Goal: Task Accomplishment & Management: Use online tool/utility

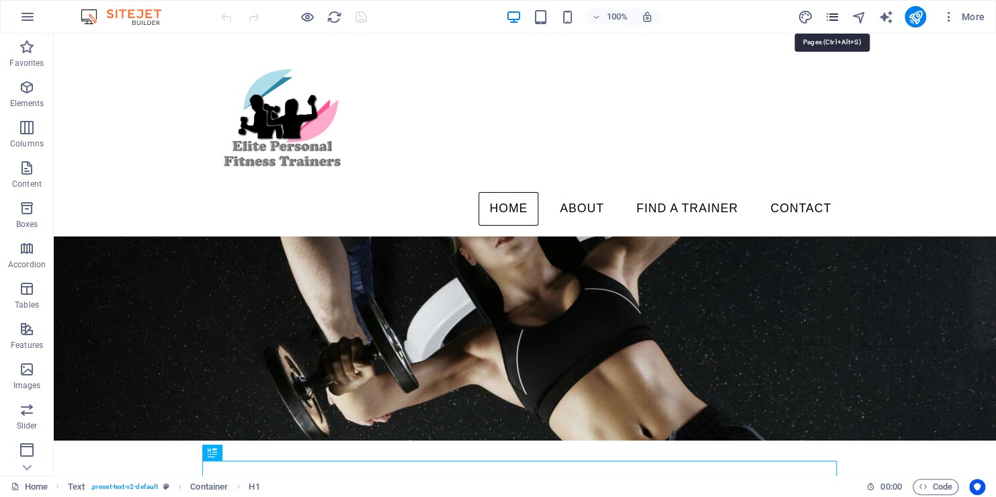
click at [832, 13] on icon "pages" at bounding box center [831, 16] width 15 height 15
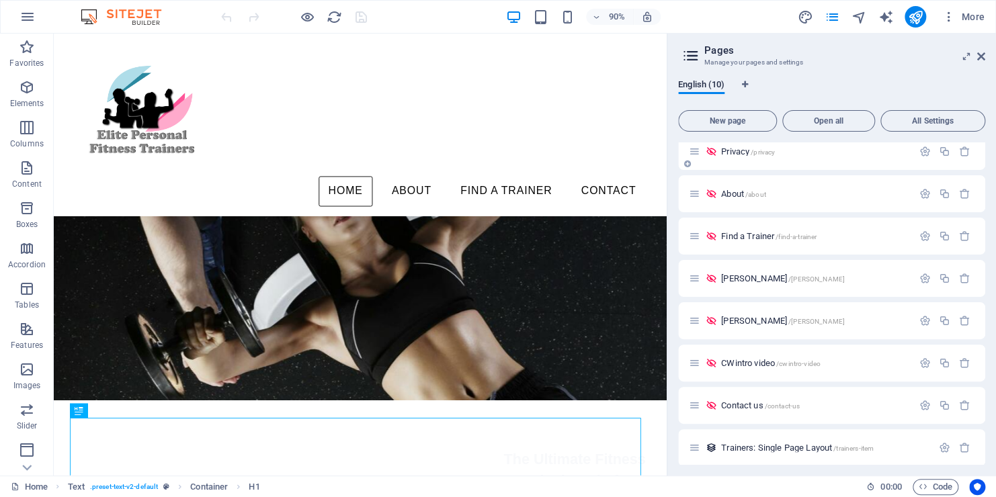
scroll to position [101, 0]
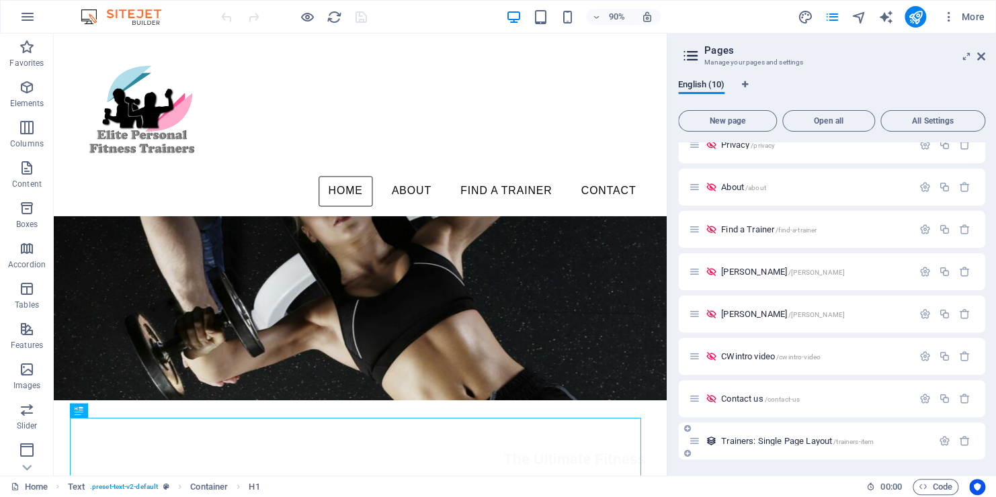
click at [754, 439] on span "Trainers: Single Page Layout /trainers-item" at bounding box center [797, 441] width 153 height 10
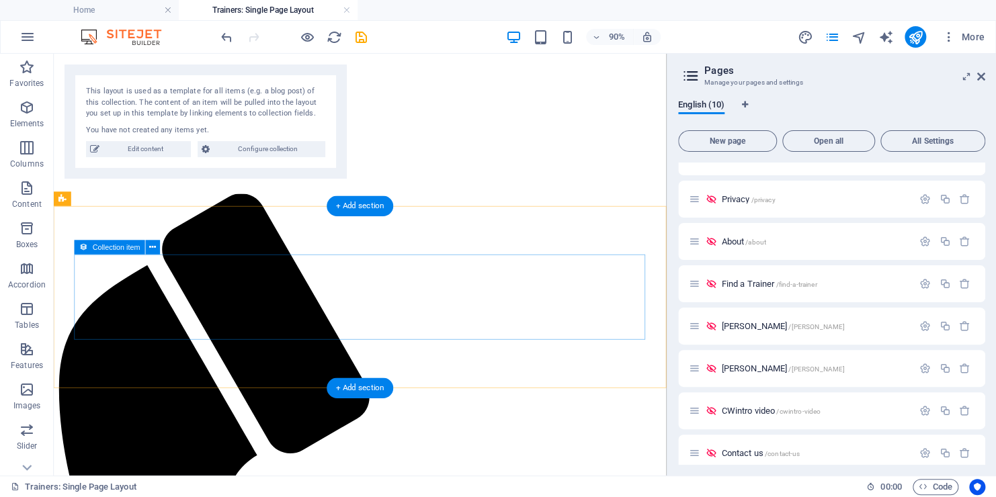
scroll to position [0, 0]
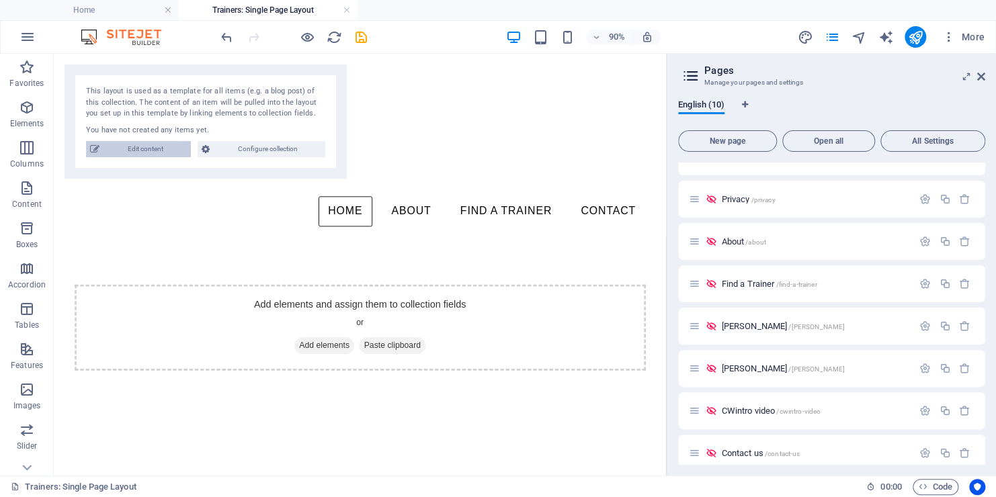
click at [157, 151] on span "Edit content" at bounding box center [144, 149] width 83 height 16
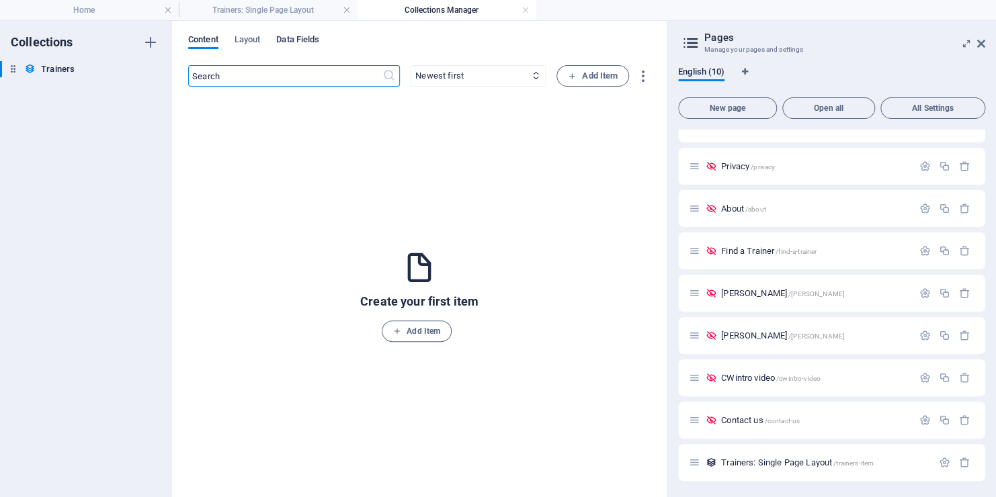
click at [292, 39] on span "Data Fields" at bounding box center [297, 41] width 43 height 19
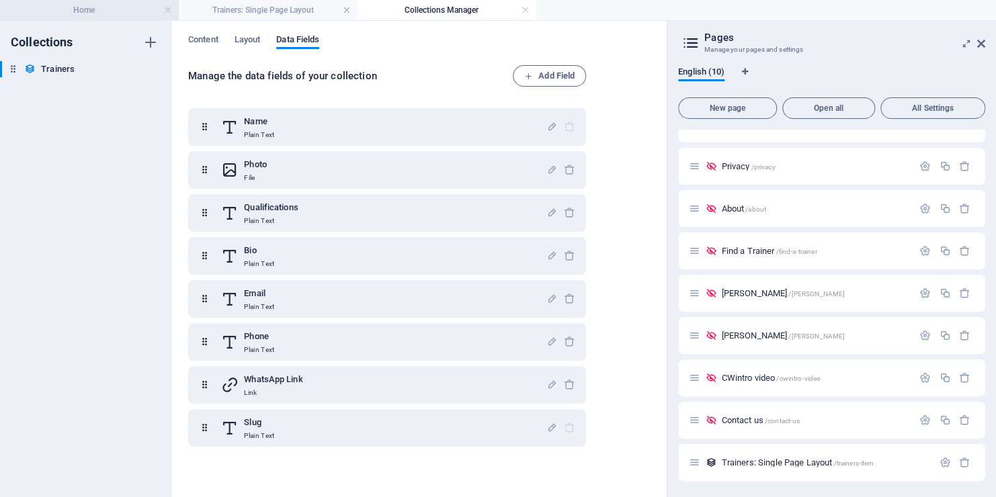
click at [114, 11] on h4 "Home" at bounding box center [89, 10] width 179 height 15
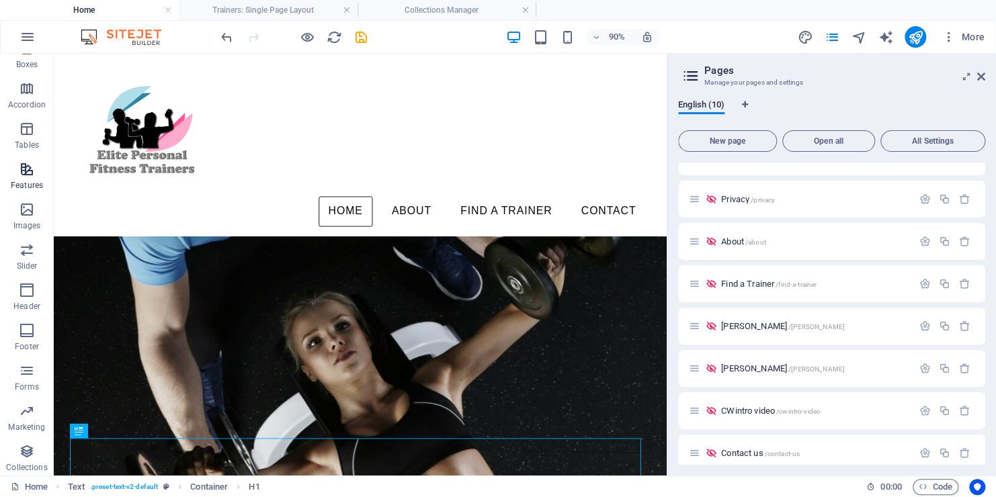
scroll to position [183, 0]
click at [19, 460] on p "Collections" at bounding box center [26, 465] width 41 height 11
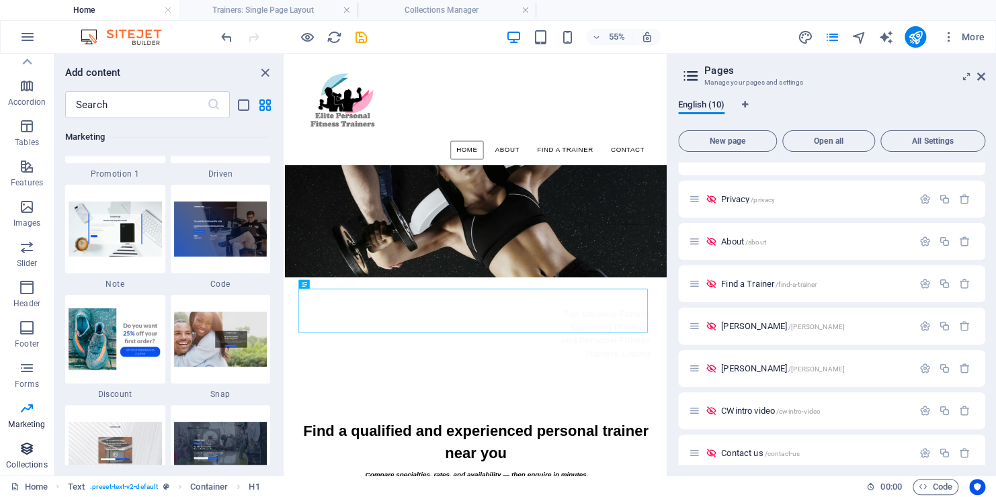
click at [28, 460] on p "Collections" at bounding box center [26, 465] width 41 height 11
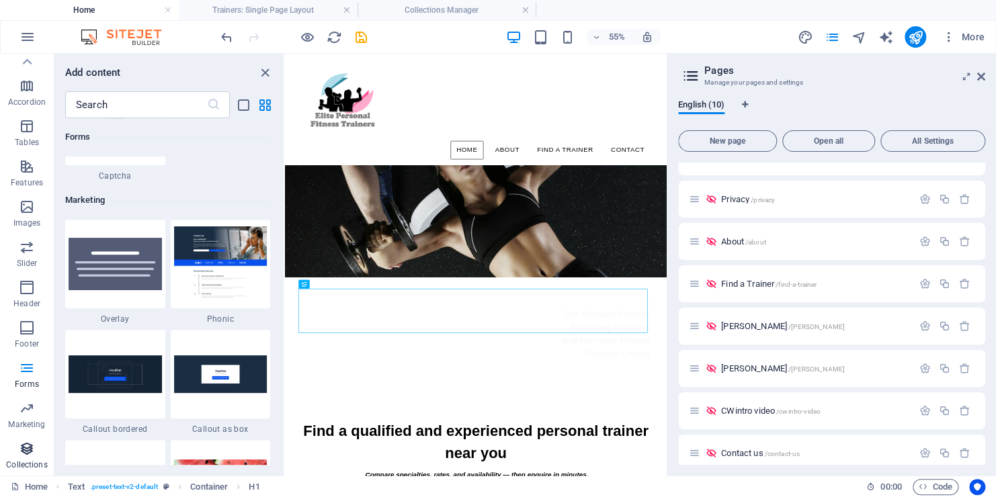
click at [26, 455] on icon "button" at bounding box center [27, 449] width 16 height 16
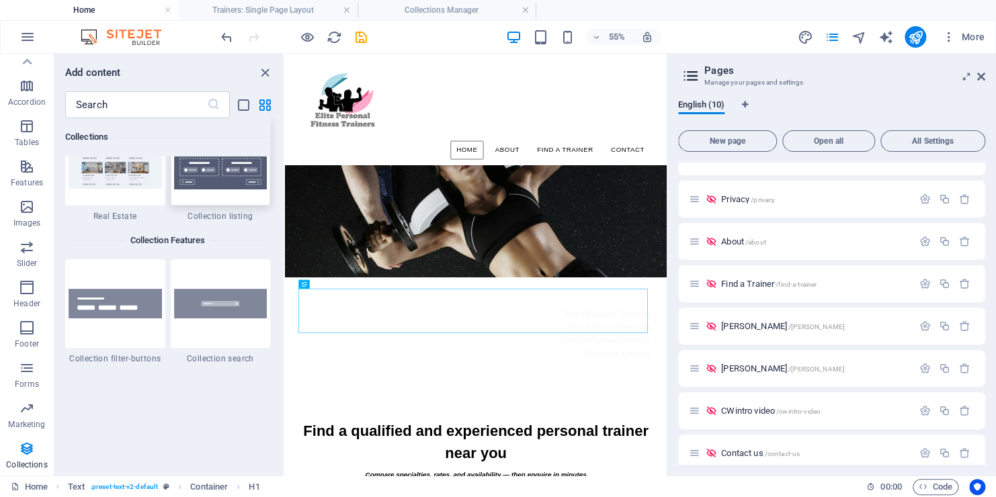
scroll to position [12703, 0]
click at [264, 67] on icon "close panel" at bounding box center [264, 72] width 15 height 15
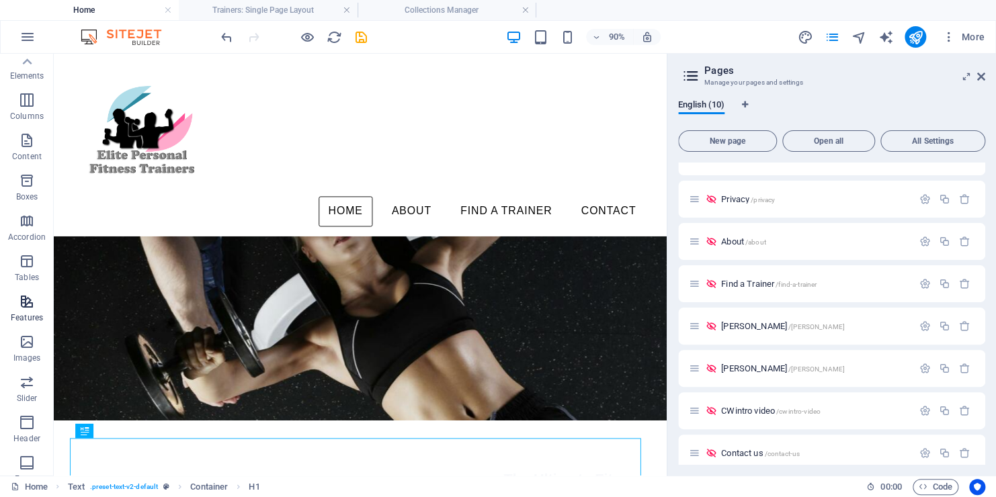
scroll to position [0, 0]
click at [95, 8] on h4 "Home" at bounding box center [89, 10] width 179 height 15
click at [95, 7] on h4 "Home" at bounding box center [89, 10] width 179 height 15
click at [62, 12] on h4 "Home" at bounding box center [89, 10] width 179 height 15
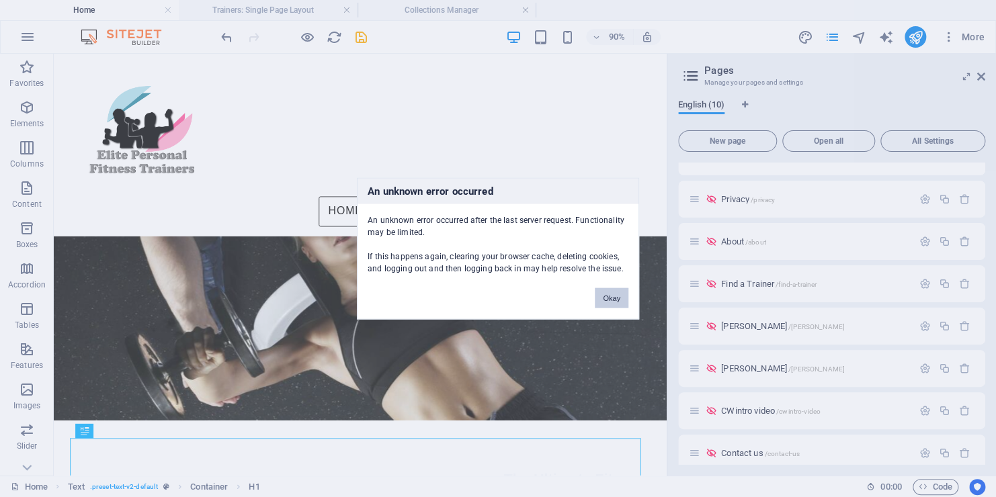
click at [605, 298] on button "Okay" at bounding box center [612, 298] width 34 height 20
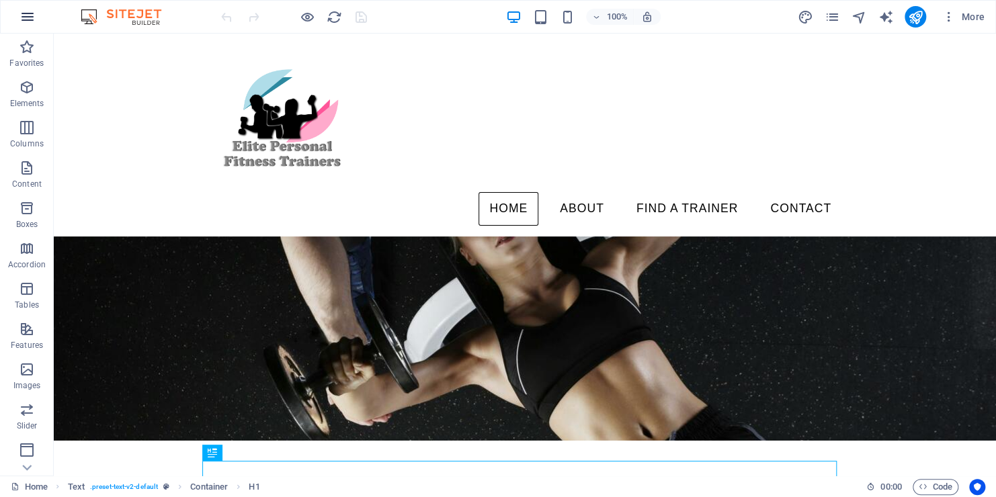
click at [24, 22] on icon "button" at bounding box center [27, 17] width 16 height 16
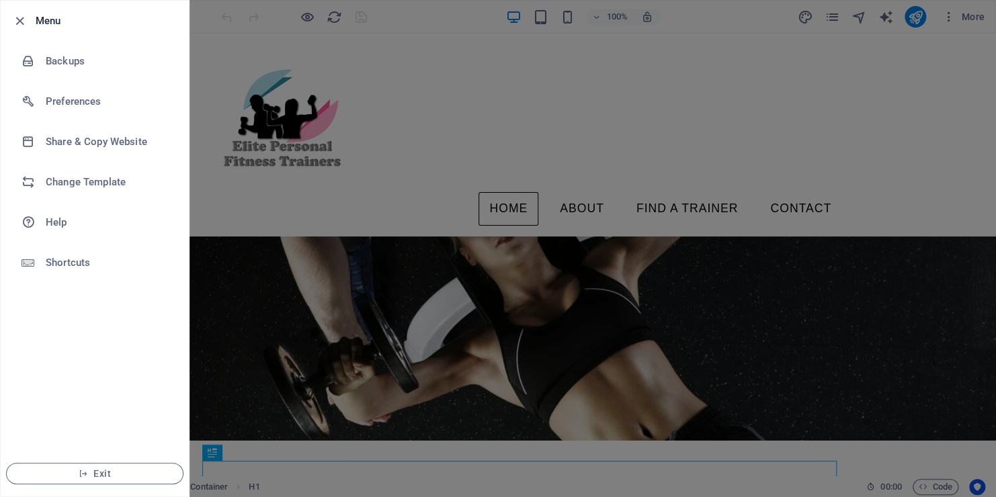
click at [440, 181] on div at bounding box center [498, 248] width 996 height 497
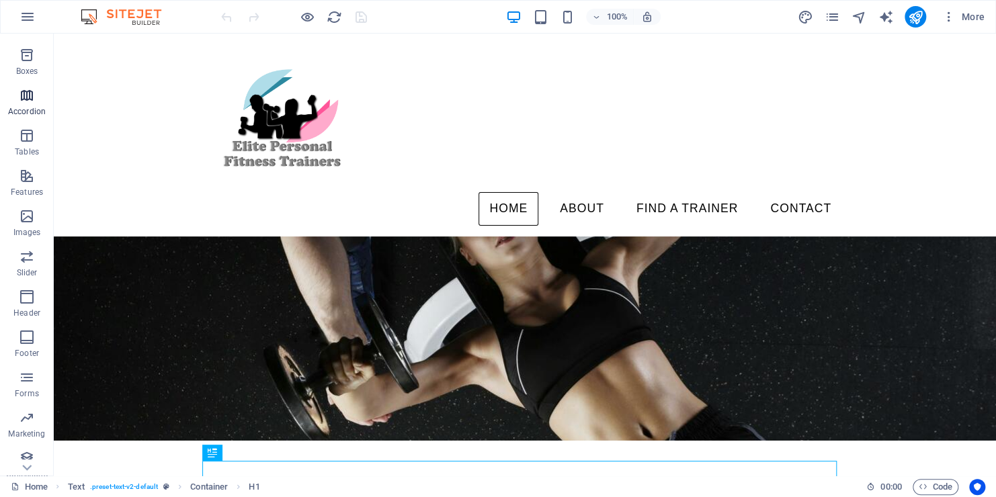
scroll to position [162, 0]
click at [973, 23] on span "More" at bounding box center [963, 16] width 42 height 13
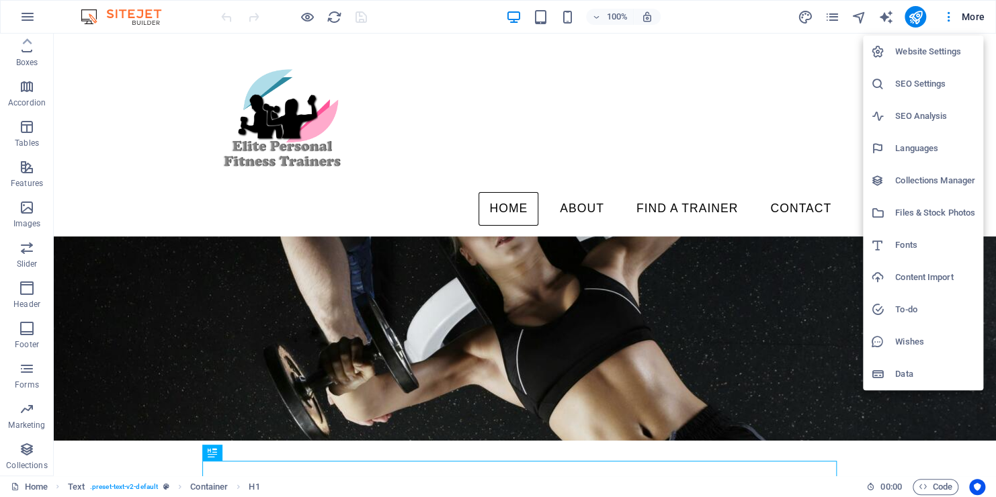
click at [906, 368] on h6 "Data" at bounding box center [935, 374] width 80 height 16
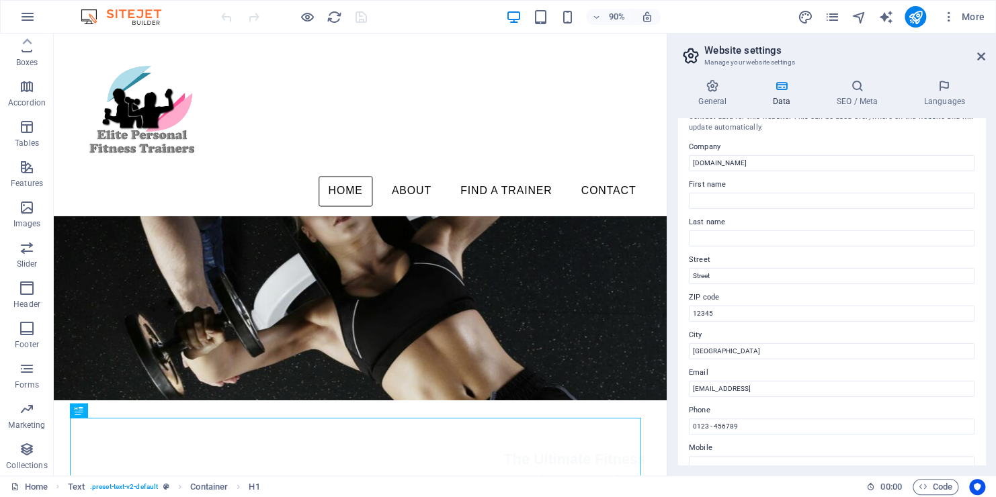
scroll to position [0, 0]
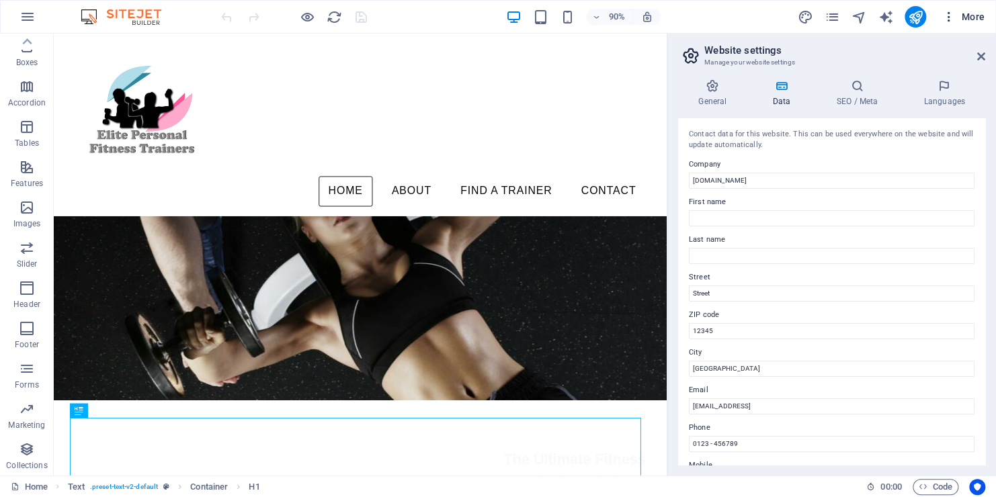
click at [982, 19] on button "More" at bounding box center [963, 17] width 53 height 22
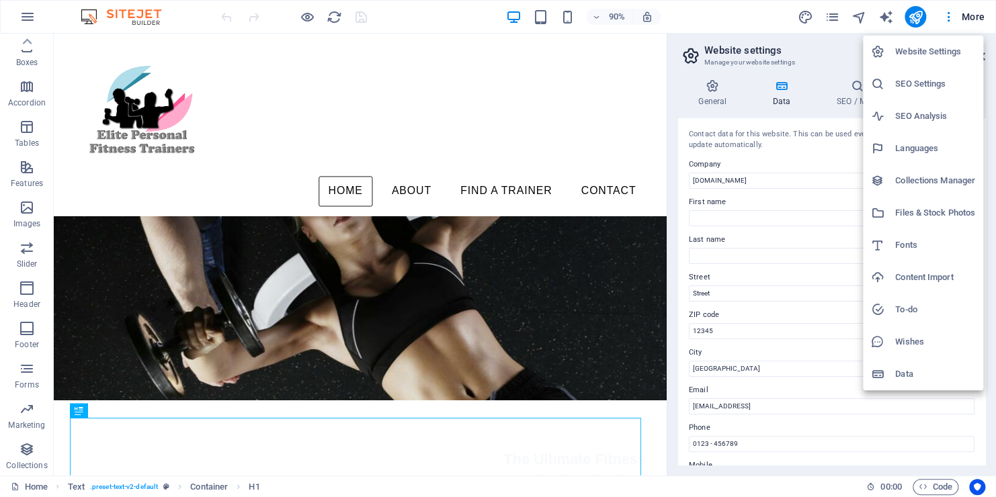
click at [832, 15] on div at bounding box center [498, 248] width 996 height 497
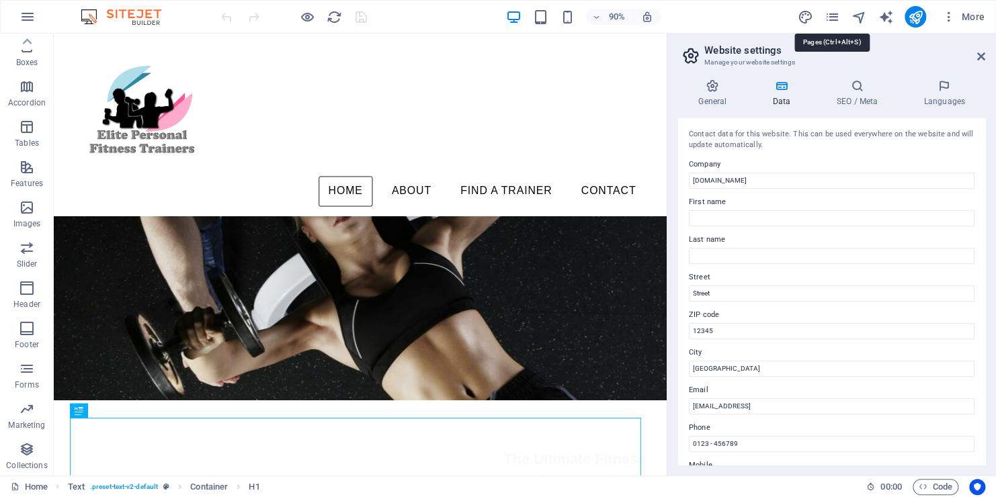
click at [832, 15] on icon "pages" at bounding box center [831, 16] width 15 height 15
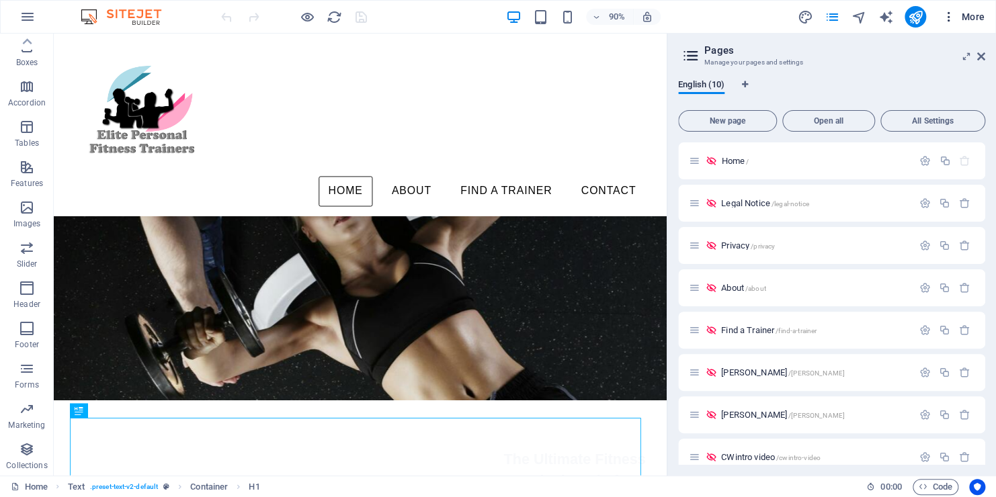
click at [947, 15] on icon "button" at bounding box center [948, 16] width 13 height 13
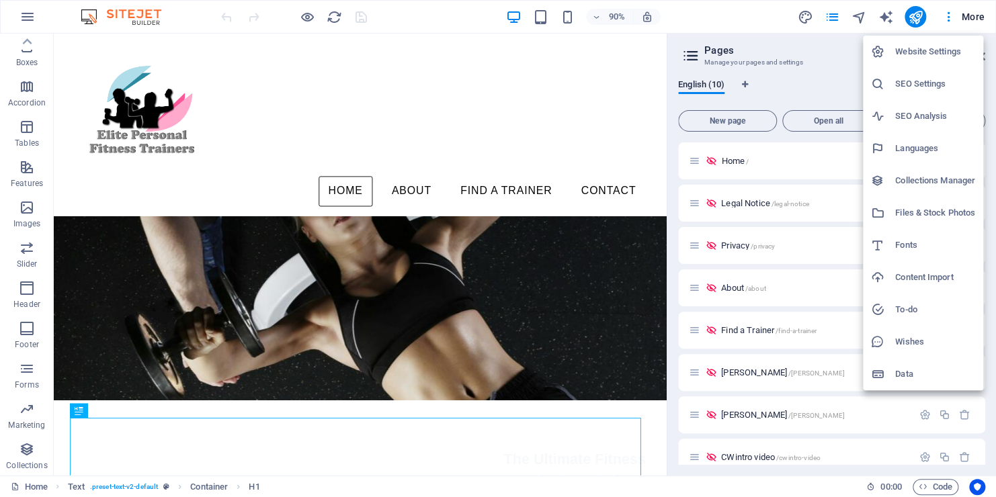
click at [28, 454] on div at bounding box center [498, 248] width 996 height 497
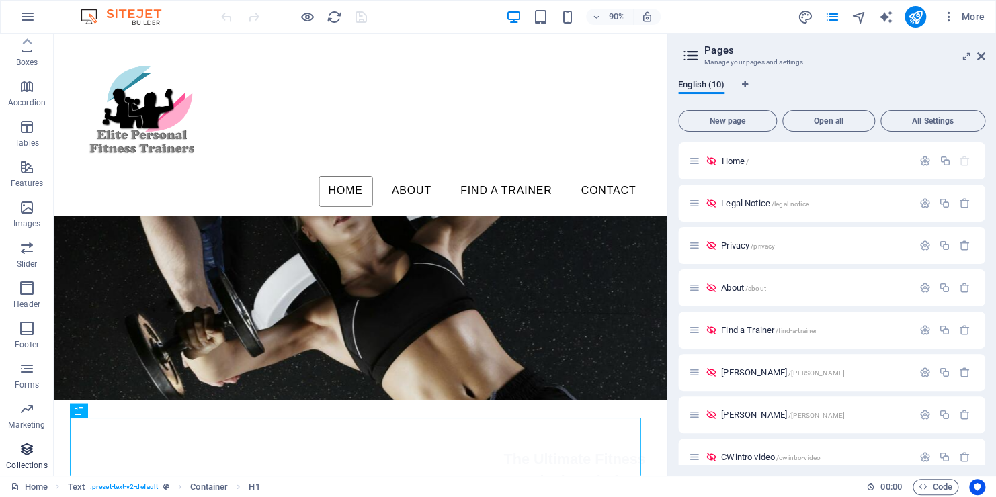
click at [28, 453] on icon "button" at bounding box center [27, 449] width 16 height 16
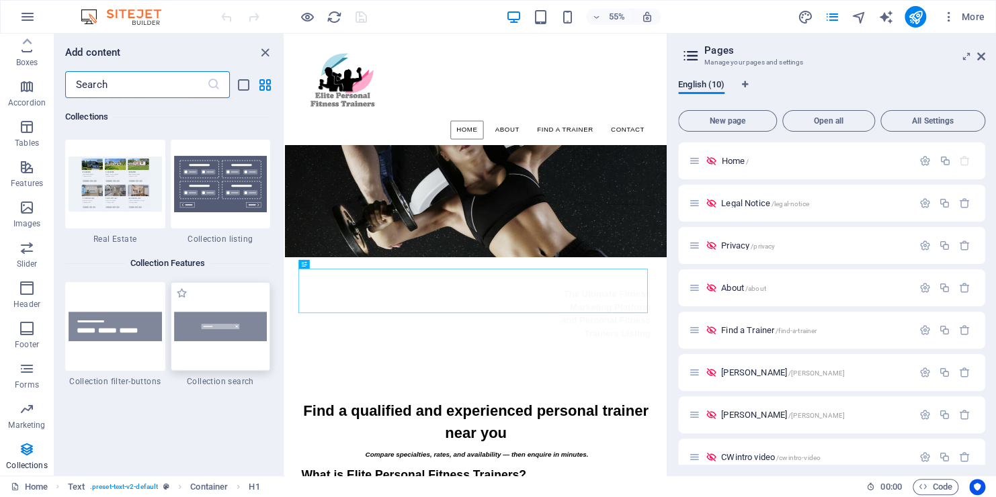
scroll to position [12675, 0]
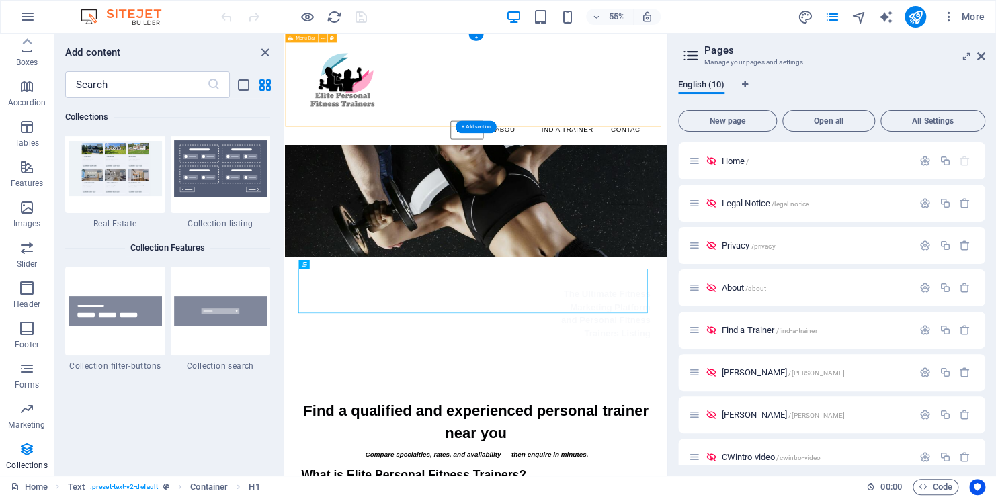
click at [515, 56] on div "Home About Find a Trainer Craighall Park Colin White Intro Video John Meyer Con…" at bounding box center [632, 135] width 694 height 203
click at [264, 51] on icon "close panel" at bounding box center [264, 52] width 15 height 15
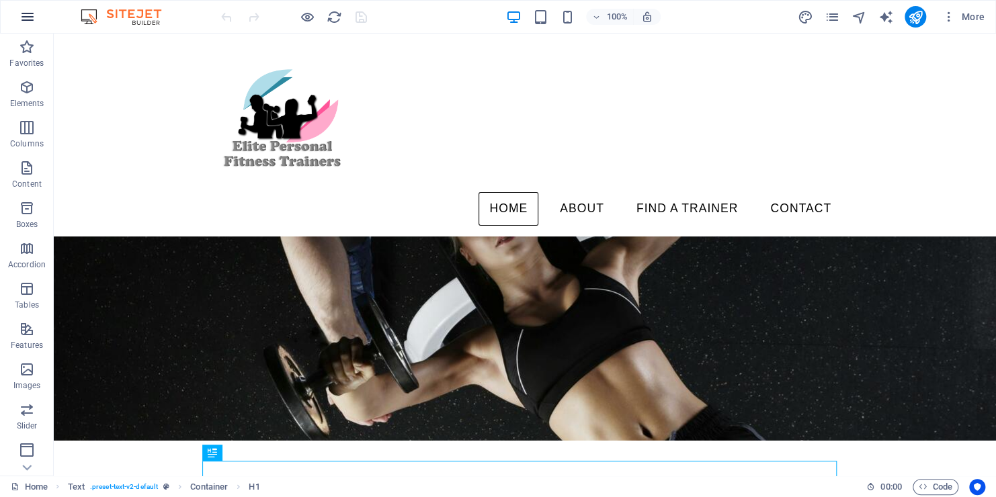
click at [30, 16] on icon "button" at bounding box center [27, 17] width 16 height 16
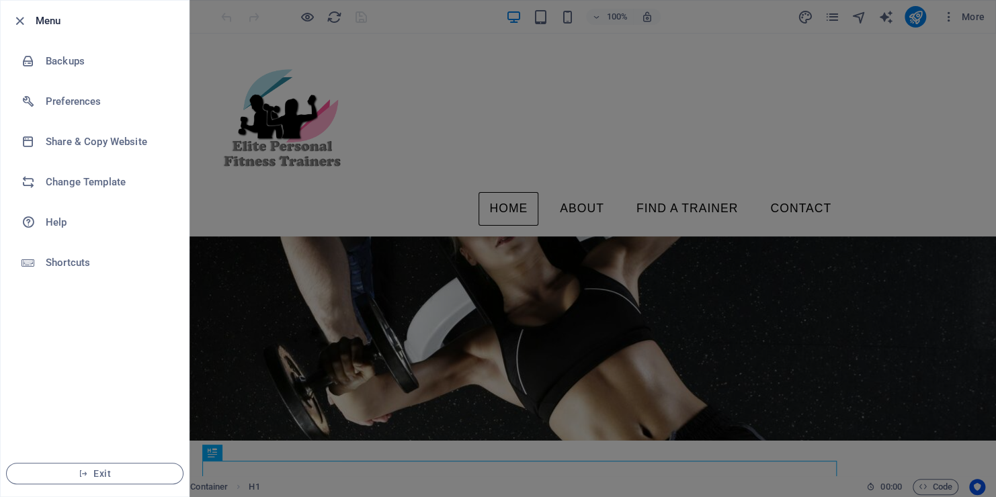
click at [28, 16] on div at bounding box center [23, 21] width 24 height 16
click at [19, 17] on icon "button" at bounding box center [19, 20] width 15 height 15
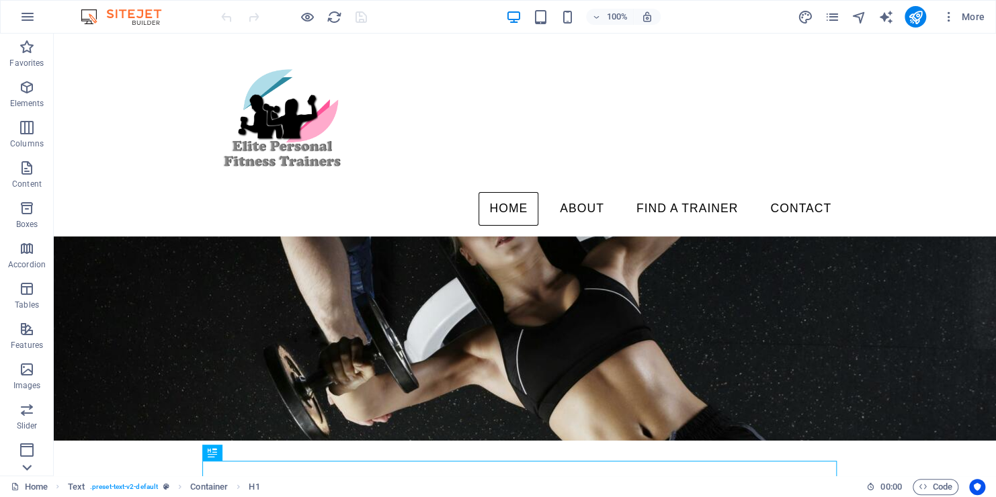
click at [30, 475] on icon at bounding box center [26, 467] width 19 height 19
click at [30, 474] on button "Collections" at bounding box center [27, 456] width 54 height 40
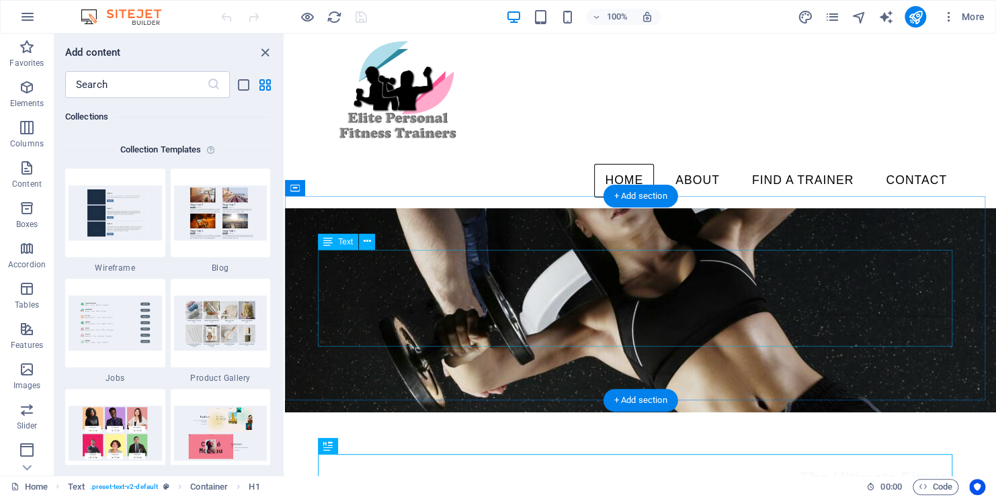
scroll to position [0, 0]
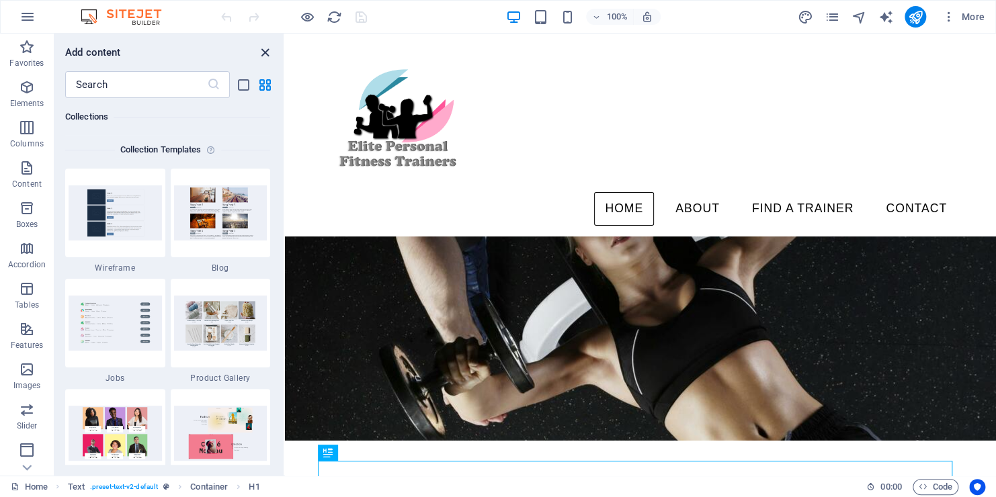
click at [262, 54] on icon "close panel" at bounding box center [264, 52] width 15 height 15
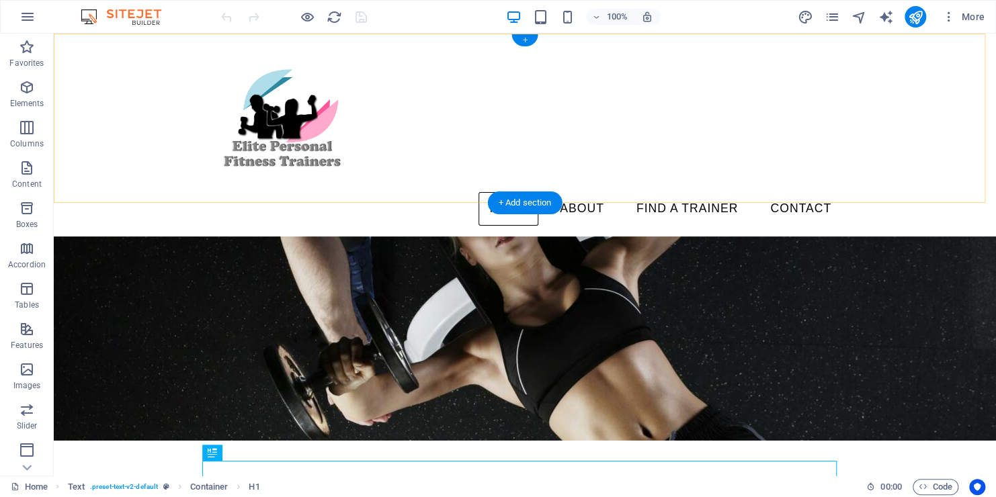
click at [525, 40] on div "+" at bounding box center [524, 40] width 26 height 12
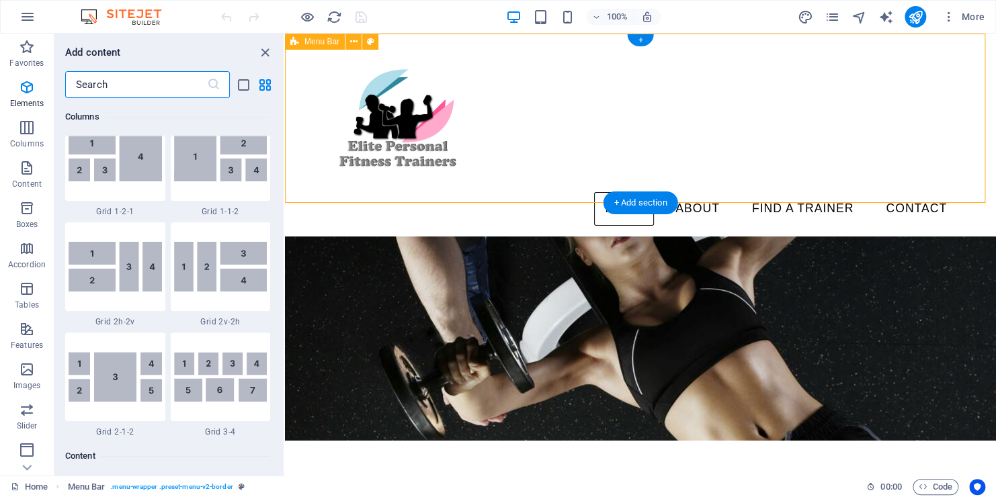
scroll to position [2351, 0]
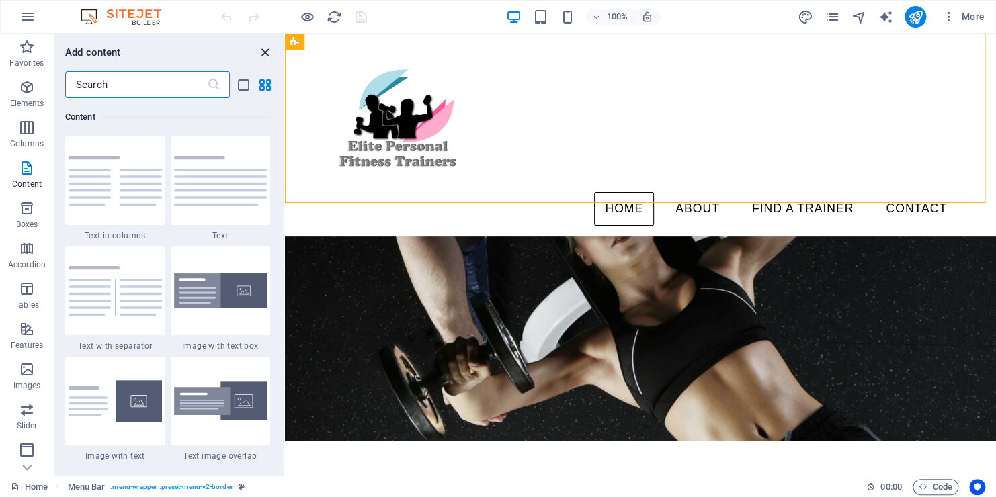
click at [265, 52] on icon "close panel" at bounding box center [264, 52] width 15 height 15
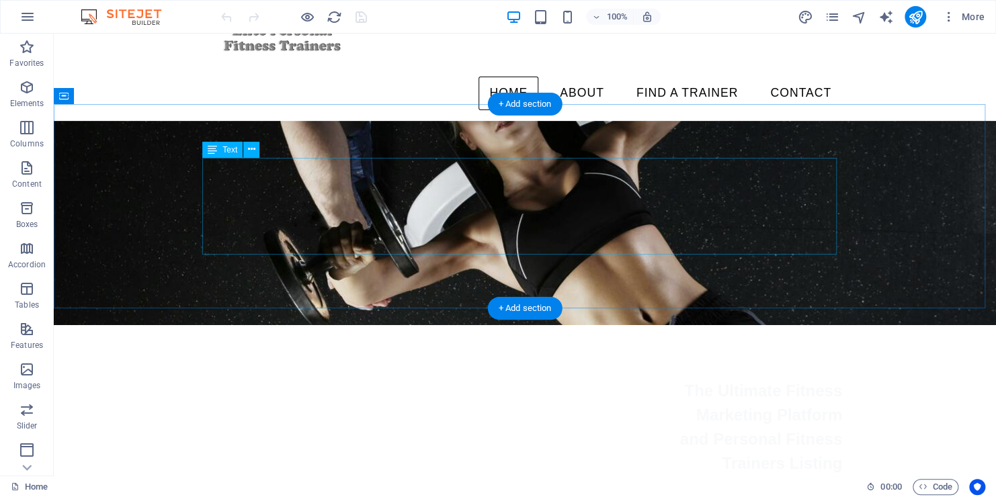
scroll to position [0, 0]
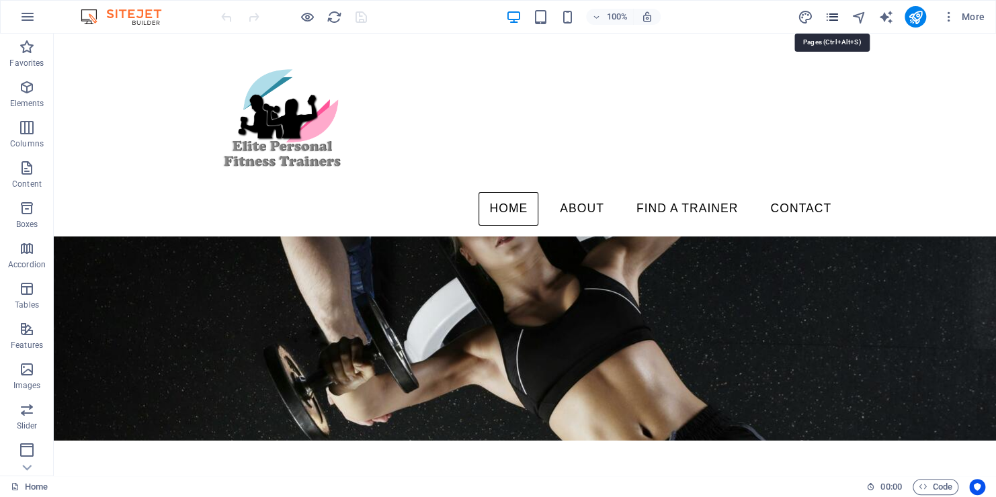
click at [834, 13] on icon "pages" at bounding box center [831, 16] width 15 height 15
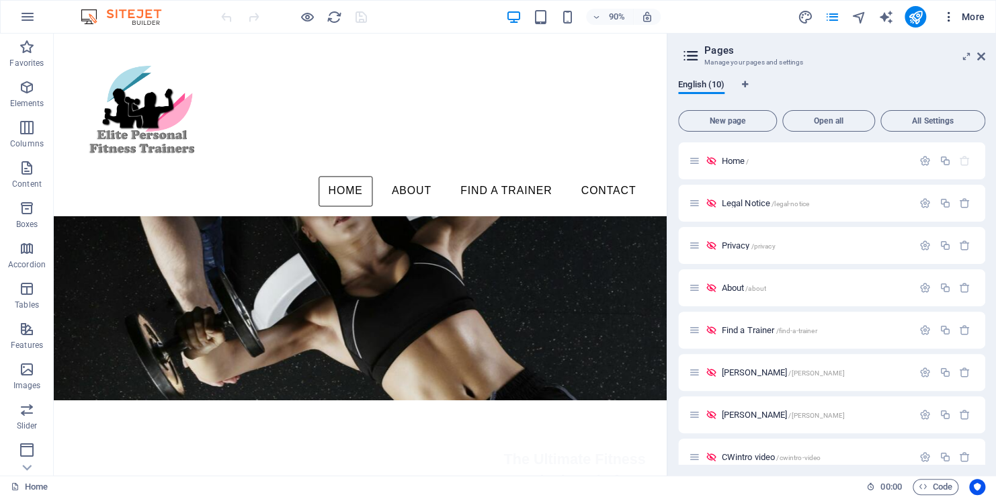
click at [947, 15] on icon "button" at bounding box center [948, 16] width 13 height 13
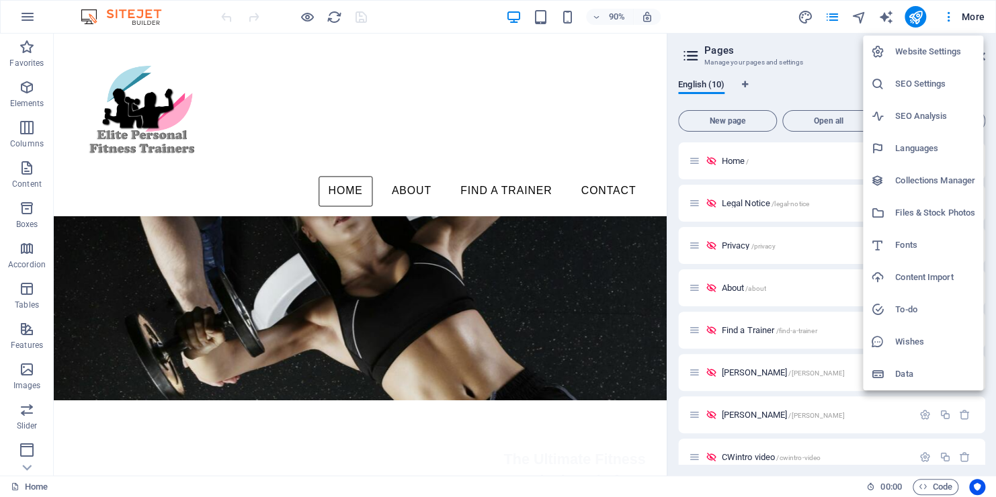
click at [914, 180] on h6 "Collections Manager" at bounding box center [935, 181] width 80 height 16
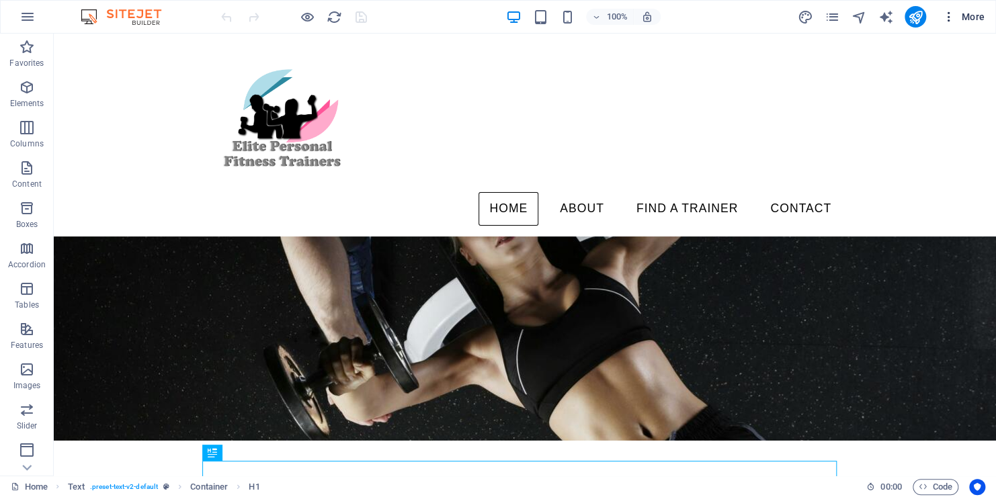
click at [951, 17] on icon "button" at bounding box center [948, 16] width 13 height 13
